Goal: Task Accomplishment & Management: Manage account settings

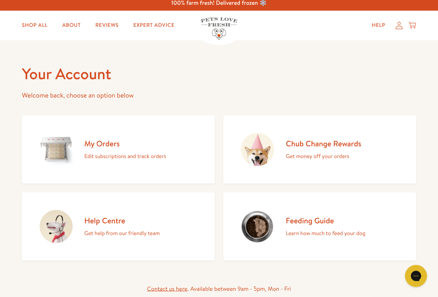
scroll to position [5, 0]
click at [335, 143] on h2 "Chub Change Rewards" at bounding box center [324, 143] width 76 height 10
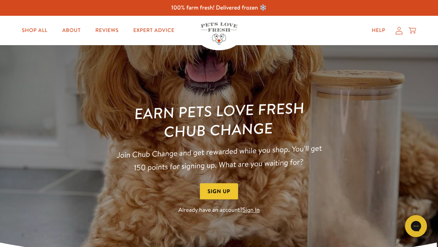
click at [402, 27] on icon at bounding box center [398, 31] width 7 height 8
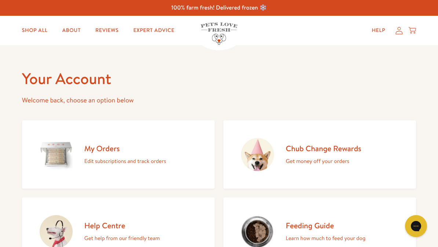
click at [331, 154] on div "Chub Change Rewards Get money off your orders" at bounding box center [324, 154] width 76 height 22
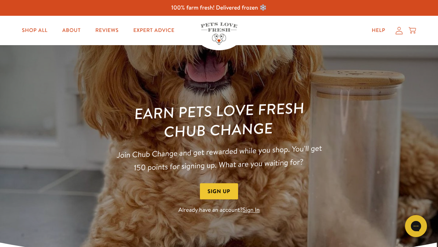
click at [230, 192] on button "Sign Up" at bounding box center [219, 191] width 38 height 17
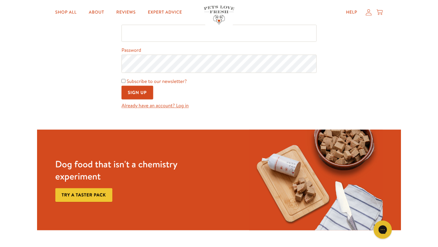
scroll to position [125, 0]
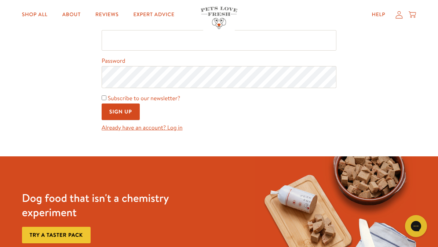
click at [171, 132] on link "Already have an account? Log in" at bounding box center [142, 128] width 81 height 8
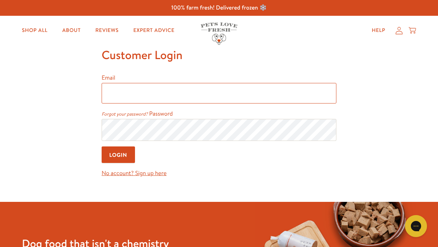
click at [131, 98] on input "Email" at bounding box center [219, 93] width 235 height 21
type input "[EMAIL_ADDRESS][DOMAIN_NAME]"
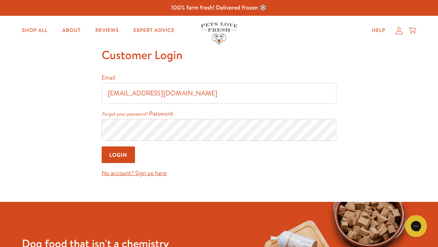
click at [131, 159] on input "Login" at bounding box center [118, 154] width 33 height 17
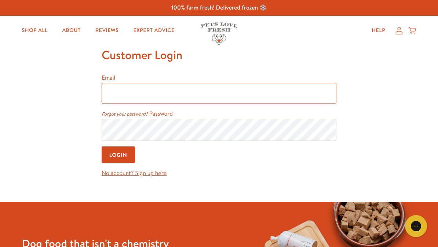
click at [122, 92] on input "Email" at bounding box center [219, 93] width 235 height 21
type input "[EMAIL_ADDRESS][DOMAIN_NAME]"
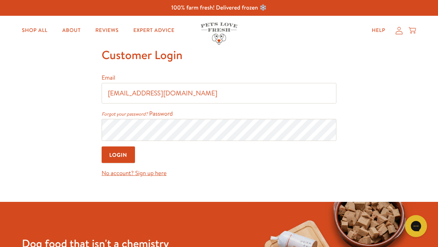
click at [123, 154] on input "Login" at bounding box center [118, 154] width 33 height 17
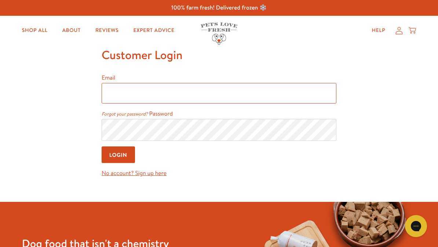
click at [121, 91] on input "Email" at bounding box center [219, 93] width 235 height 21
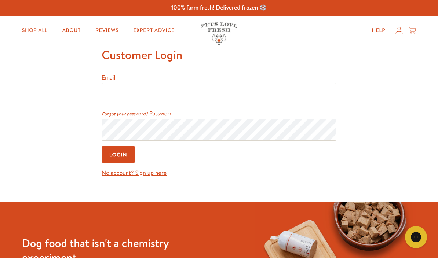
type input "[EMAIL_ADDRESS][DOMAIN_NAME]"
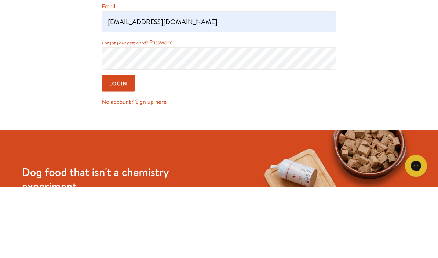
click at [123, 146] on input "Login" at bounding box center [118, 154] width 33 height 17
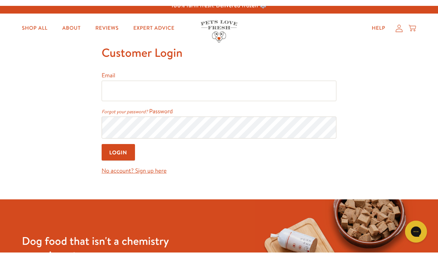
scroll to position [6, 0]
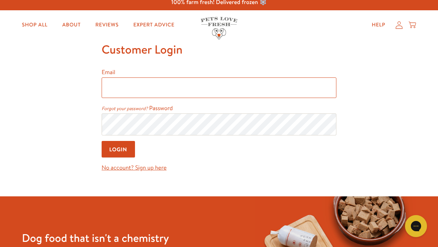
click at [115, 85] on input "Email" at bounding box center [219, 87] width 235 height 21
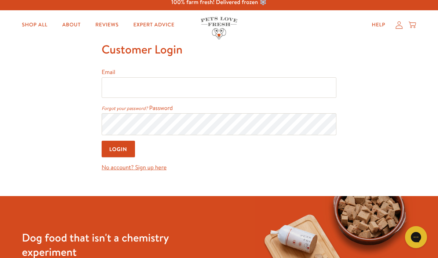
type input "janpot225@gmail.com"
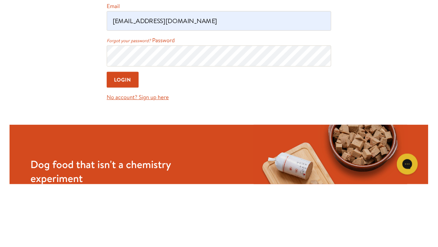
scroll to position [72, 0]
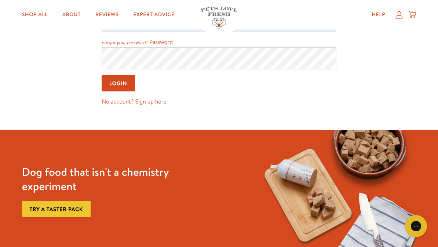
click at [118, 85] on input "Login" at bounding box center [118, 83] width 33 height 17
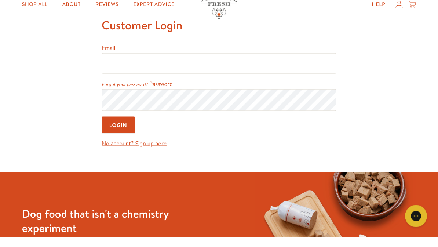
scroll to position [30, 0]
